Goal: Task Accomplishment & Management: Manage account settings

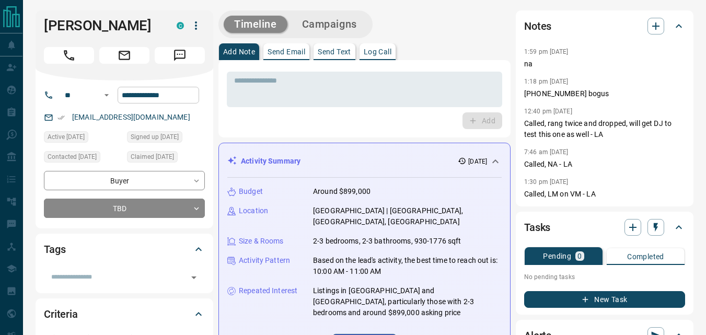
click at [190, 95] on input "**********" at bounding box center [158, 95] width 81 height 17
click at [308, 91] on textarea at bounding box center [364, 89] width 261 height 27
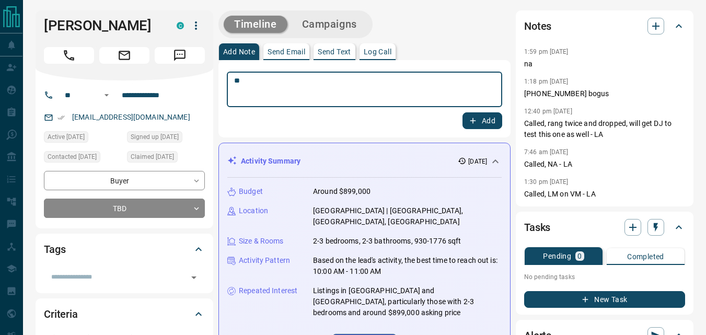
type textarea "**"
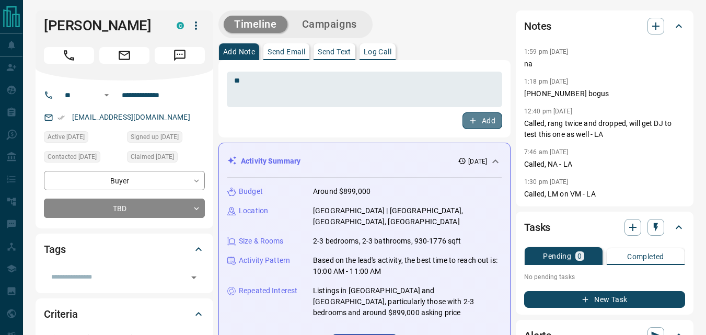
click at [465, 121] on button "Add" at bounding box center [482, 120] width 40 height 17
click at [356, 32] on button "Campaigns" at bounding box center [330, 24] width 76 height 17
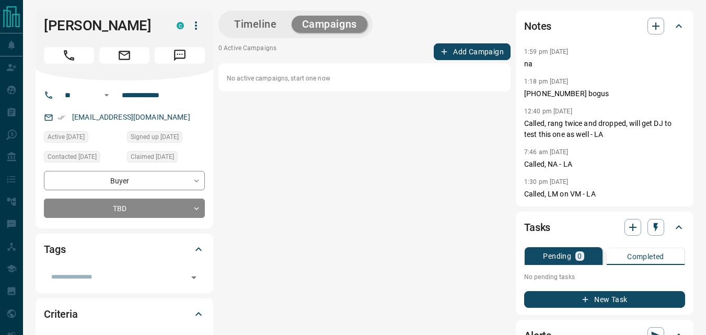
click at [480, 42] on div "Timeline Campaigns 0 Active Campaigns Add Campaign No active campaigns, start o…" at bounding box center [364, 298] width 292 height 577
click at [480, 43] on div "Timeline Campaigns 0 Active Campaigns Add Campaign No active campaigns, start o…" at bounding box center [364, 298] width 292 height 577
click at [471, 51] on button "Add Campaign" at bounding box center [472, 51] width 77 height 17
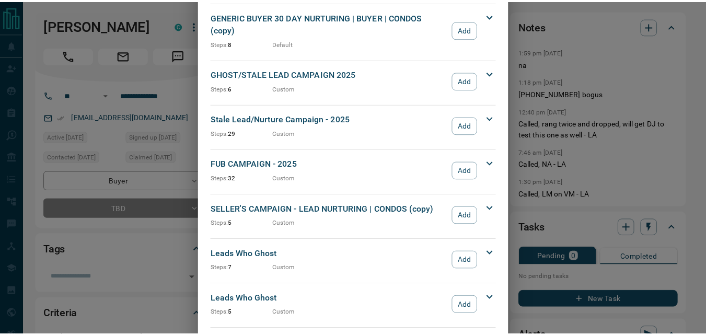
scroll to position [1149, 0]
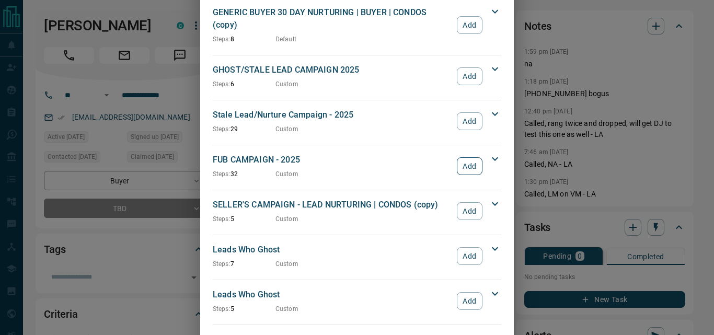
click at [470, 157] on button "Add" at bounding box center [470, 166] width 26 height 18
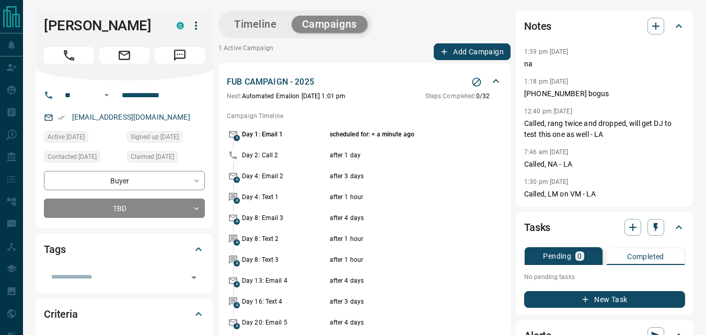
click at [284, 13] on div "Timeline Campaigns" at bounding box center [295, 24] width 154 height 28
click at [278, 17] on button "Timeline" at bounding box center [256, 24] width 64 height 17
